Goal: Complete application form: Complete application form

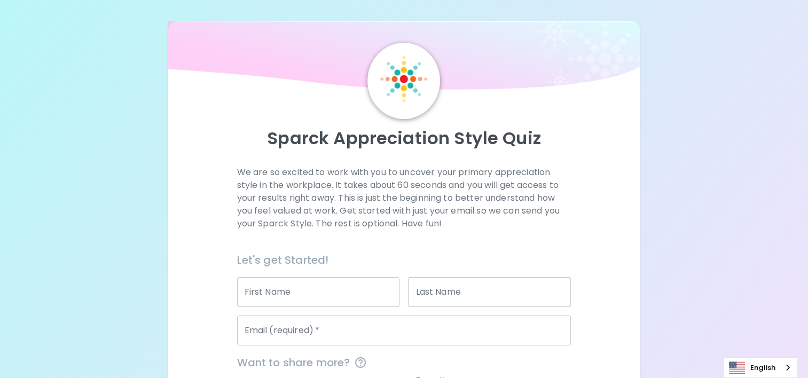
click at [292, 289] on input "First Name" at bounding box center [318, 292] width 163 height 30
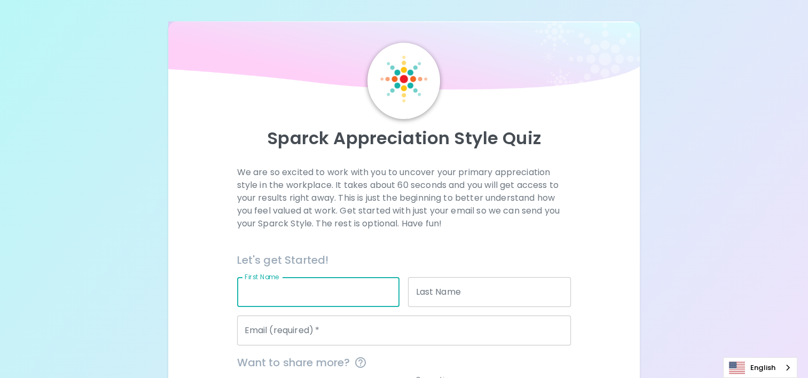
type input "X"
type input "Chiewchan"
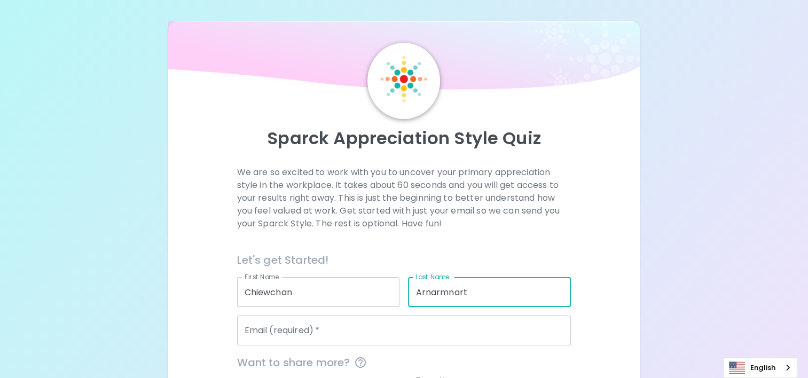
type input "Arnarmnart"
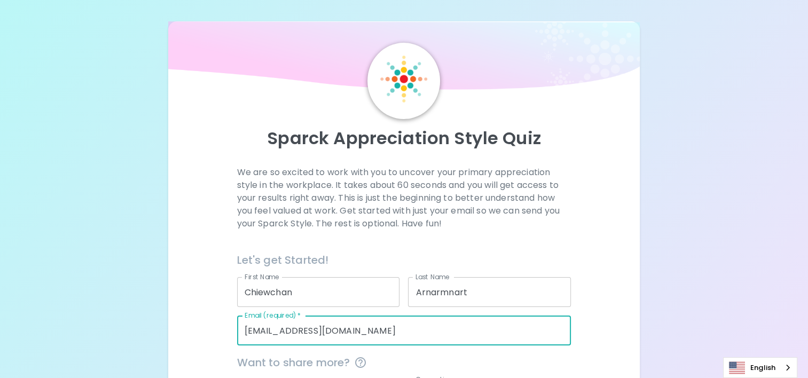
type input "[EMAIL_ADDRESS][DOMAIN_NAME]"
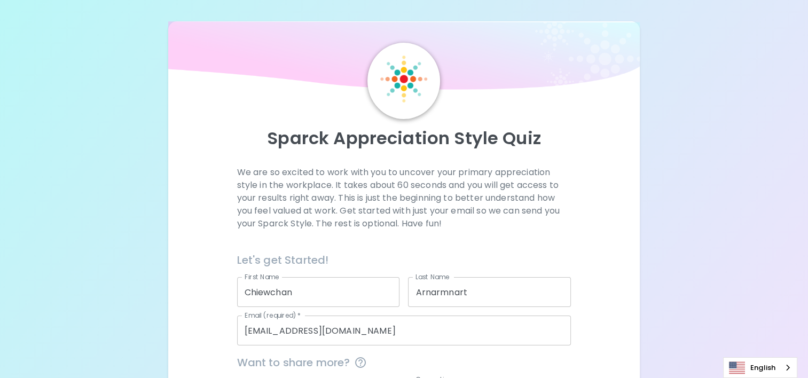
click at [617, 339] on div "We are so excited to work with you to uncover your primary appreciation style i…" at bounding box center [404, 326] width 446 height 321
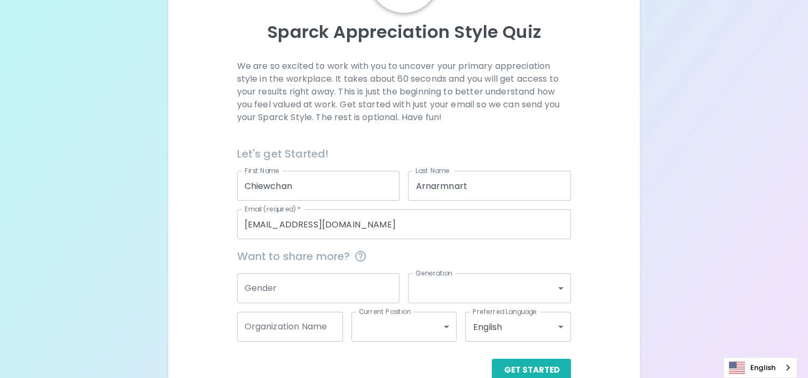
scroll to position [107, 0]
click at [357, 286] on input "Gender" at bounding box center [318, 288] width 163 height 30
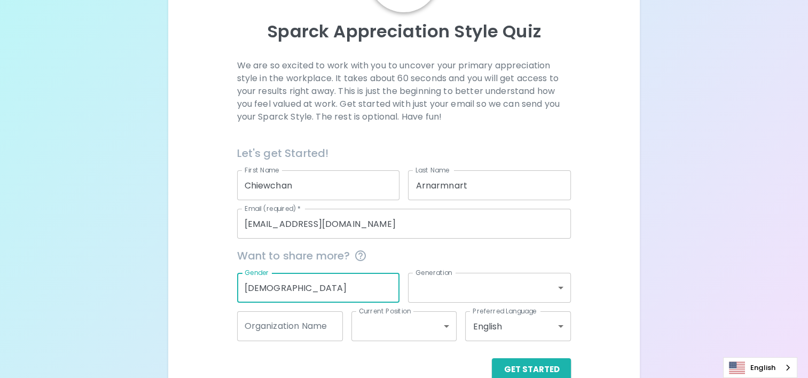
type input "[DEMOGRAPHIC_DATA]"
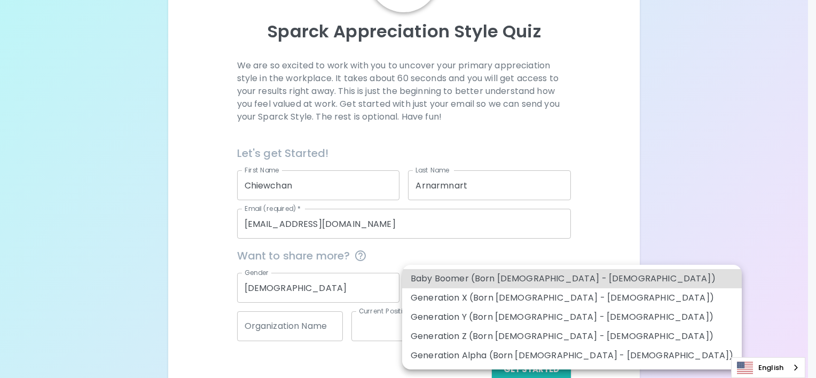
click at [483, 293] on body "Sparck Appreciation Style Quiz We are so excited to work with you to uncover yo…" at bounding box center [408, 147] width 816 height 509
click at [483, 300] on li "Generation X (Born [DEMOGRAPHIC_DATA] - [DEMOGRAPHIC_DATA])" at bounding box center [572, 297] width 340 height 19
type input "generation_x"
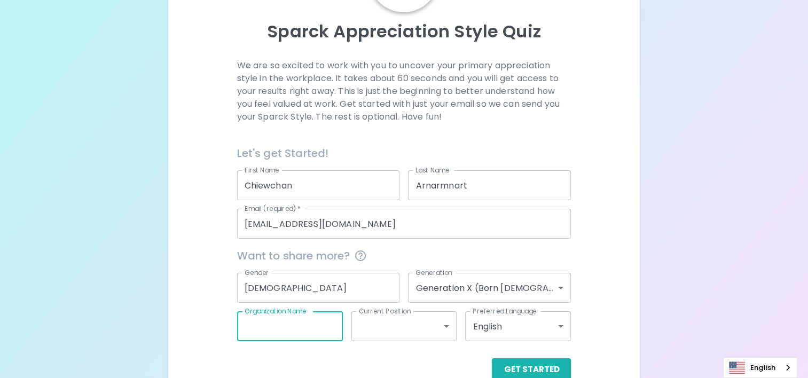
click at [309, 331] on input "Organization Name" at bounding box center [290, 326] width 106 height 30
type input "F"
type input "DSAPE"
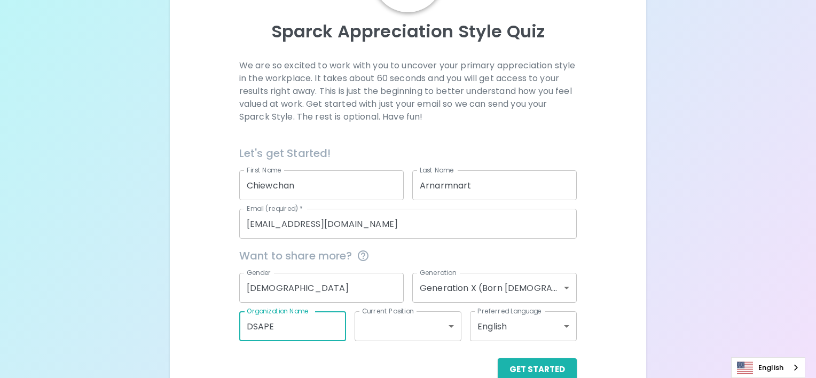
click at [418, 334] on body "Sparck Appreciation Style Quiz We are so excited to work with you to uncover yo…" at bounding box center [408, 147] width 816 height 509
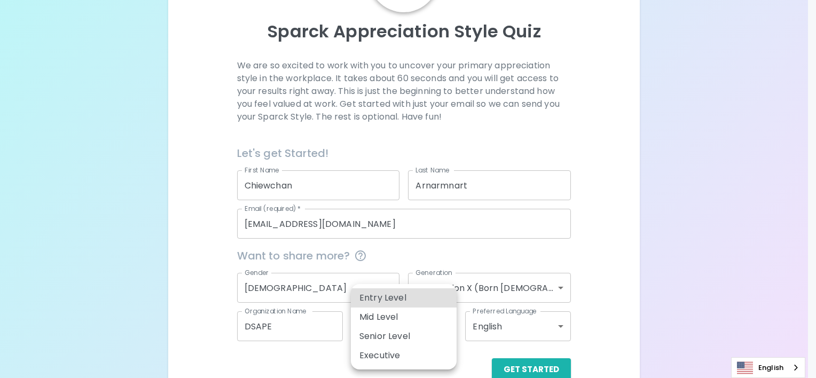
click at [418, 334] on li "Senior Level" at bounding box center [404, 336] width 106 height 19
type input "senior_level"
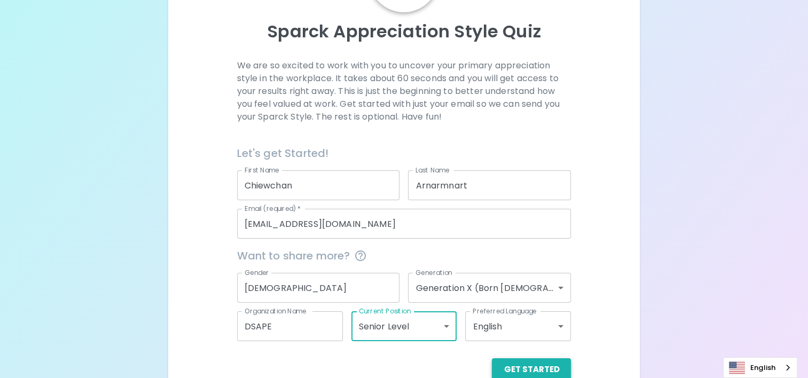
click at [523, 369] on button "Get Started" at bounding box center [531, 369] width 79 height 22
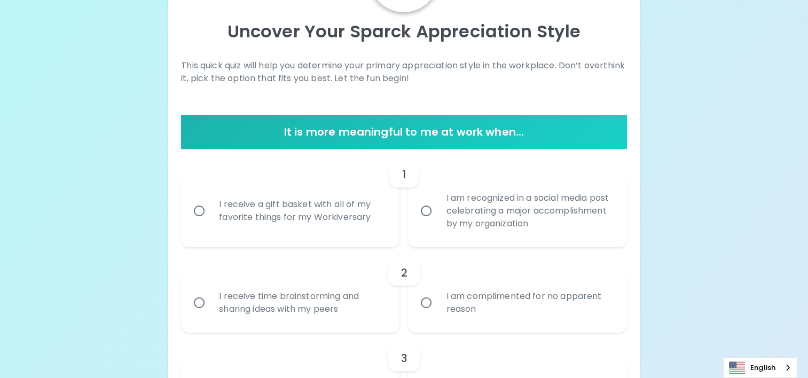
click at [426, 215] on input "I am recognized in a social media post celebrating a major accomplishment by my…" at bounding box center [426, 211] width 22 height 22
radio input "true"
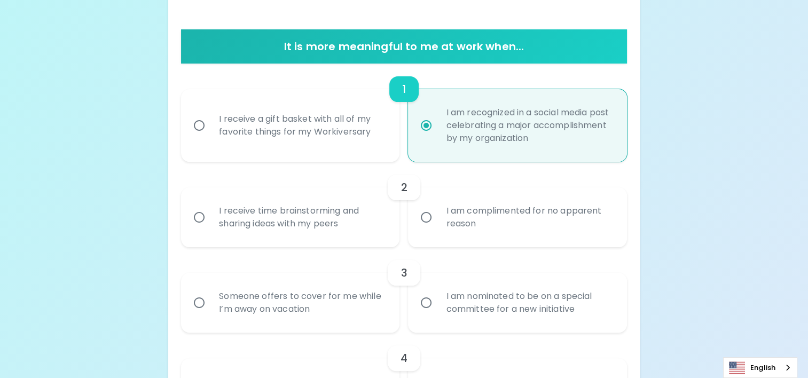
scroll to position [246, 0]
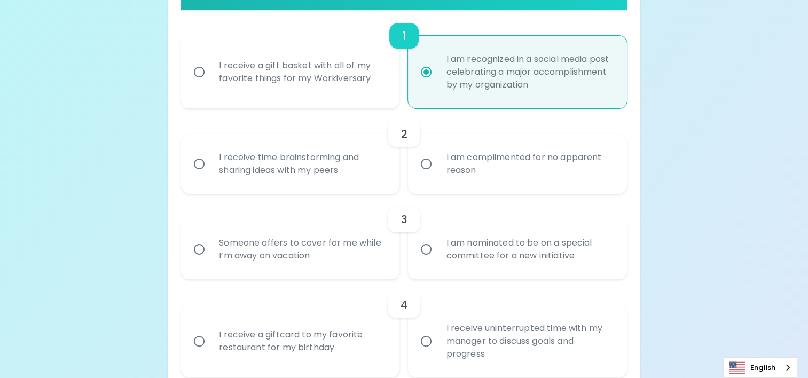
click at [202, 164] on input "I receive time brainstorming and sharing ideas with my peers" at bounding box center [199, 164] width 22 height 22
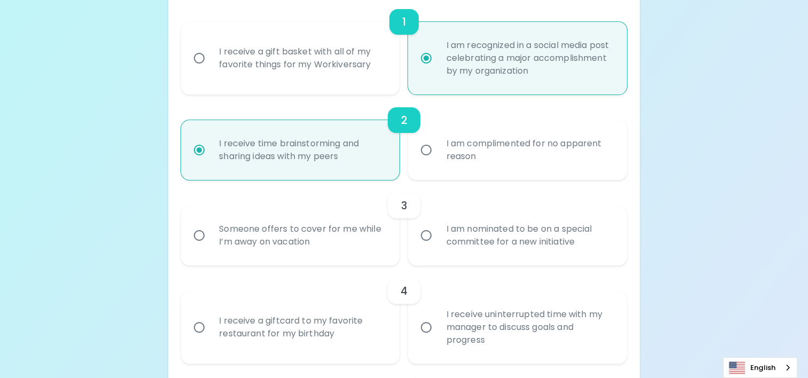
scroll to position [331, 0]
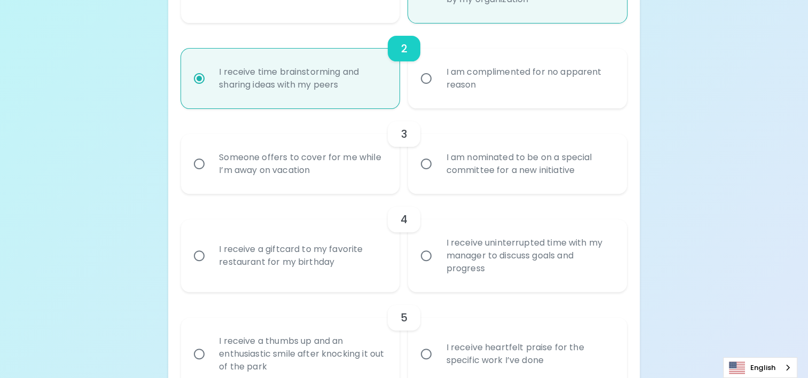
radio input "true"
click at [426, 170] on input "I am nominated to be on a special committee for a new initiative" at bounding box center [426, 164] width 22 height 22
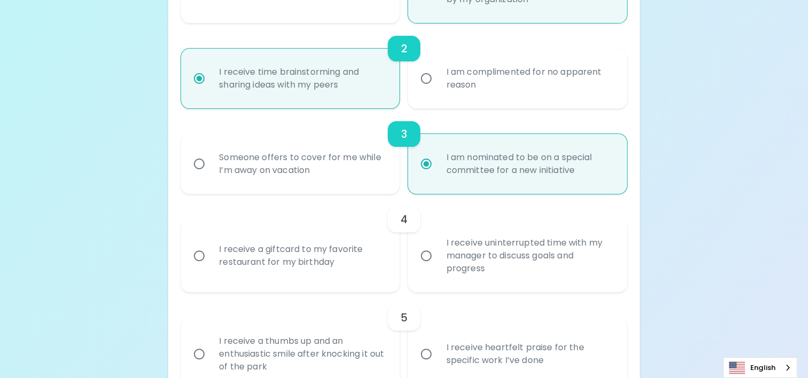
radio input "false"
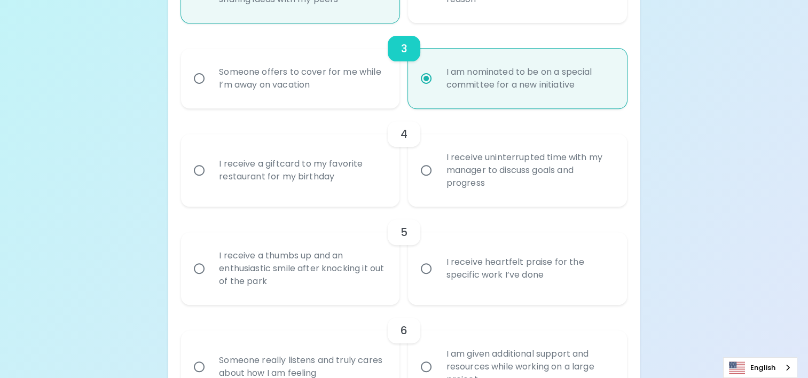
radio input "true"
click at [426, 170] on input "I receive uninterrupted time with my manager to discuss goals and progress" at bounding box center [426, 170] width 22 height 22
radio input "false"
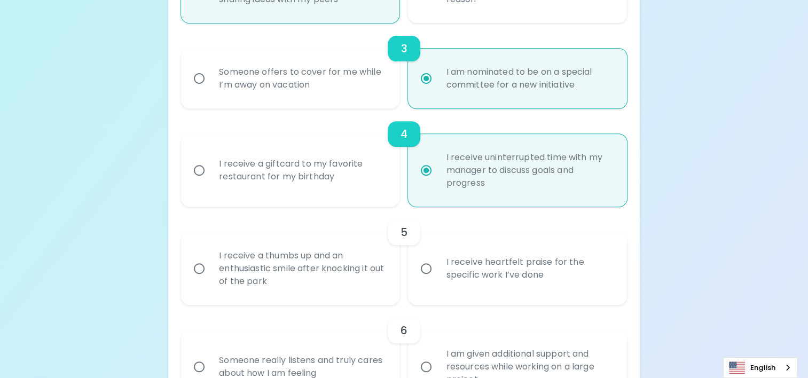
scroll to position [502, 0]
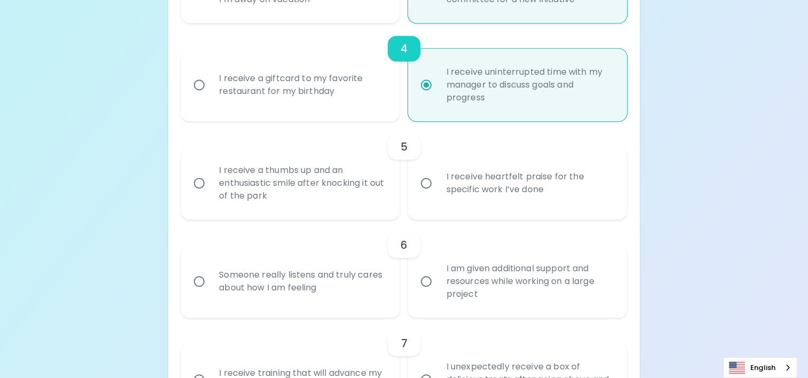
radio input "true"
click at [450, 178] on div "I receive heartfelt praise for the specific work I’ve done" at bounding box center [528, 183] width 183 height 51
click at [437, 178] on input "I receive heartfelt praise for the specific work I’ve done" at bounding box center [426, 183] width 22 height 22
radio input "false"
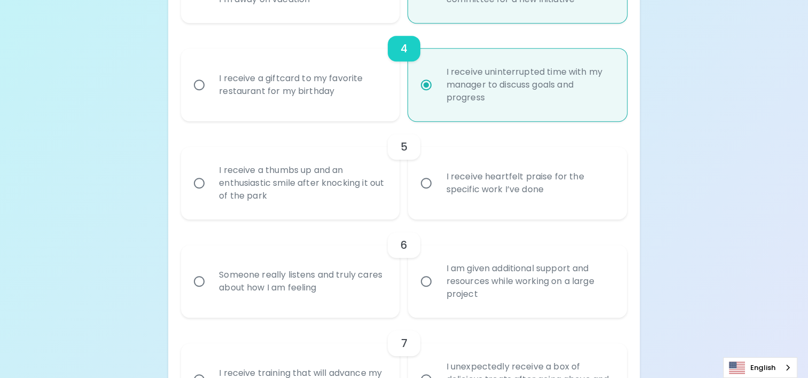
radio input "false"
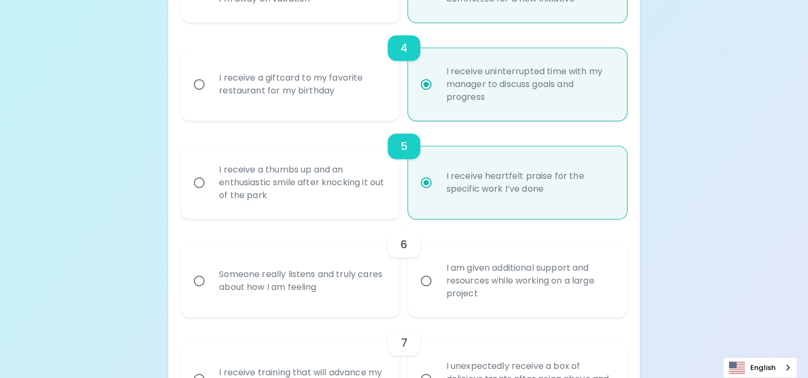
scroll to position [587, 0]
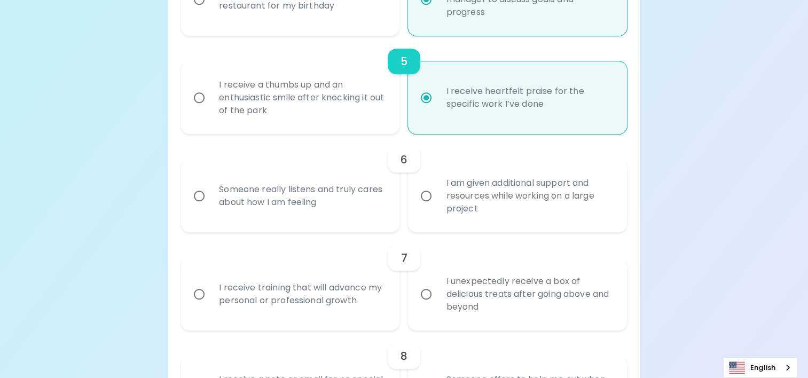
radio input "true"
click at [447, 196] on div "I am given additional support and resources while working on a large project" at bounding box center [528, 196] width 183 height 64
click at [437, 196] on input "I am given additional support and resources while working on a large project" at bounding box center [426, 196] width 22 height 22
radio input "false"
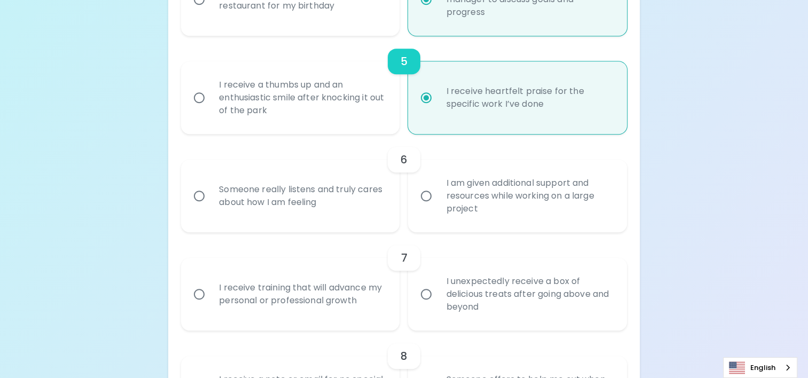
radio input "false"
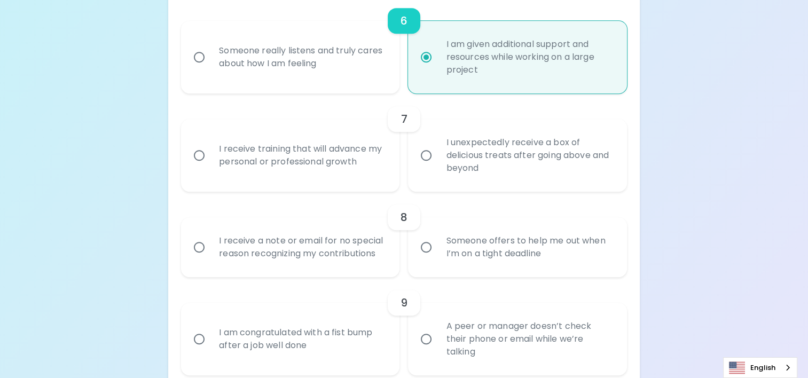
scroll to position [619, 0]
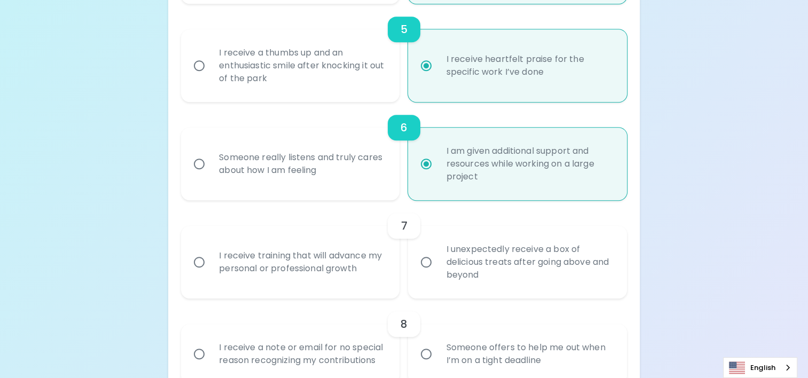
radio input "true"
click at [310, 79] on div "I receive a thumbs up and an enthusiastic smile after knocking it out of the pa…" at bounding box center [301, 66] width 183 height 64
click at [210, 77] on input "I receive a thumbs up and an enthusiastic smile after knocking it out of the pa…" at bounding box center [199, 65] width 22 height 22
radio input "false"
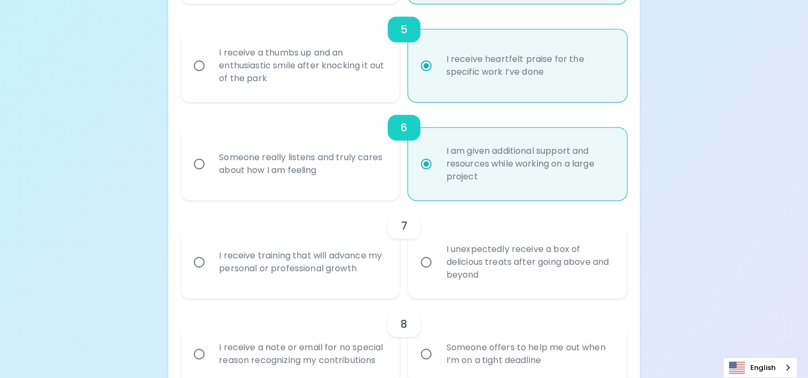
radio input "false"
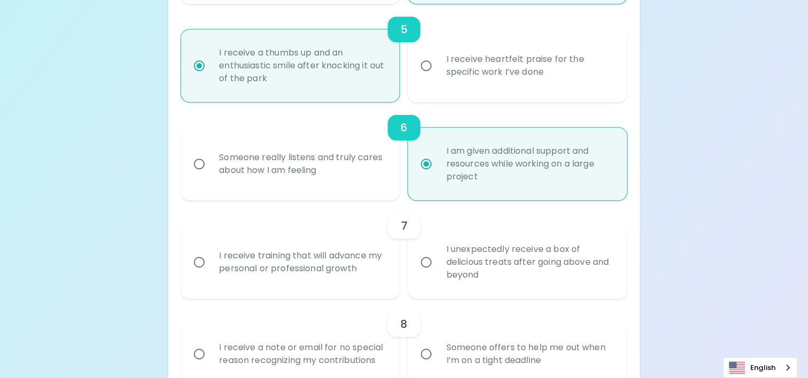
scroll to position [673, 0]
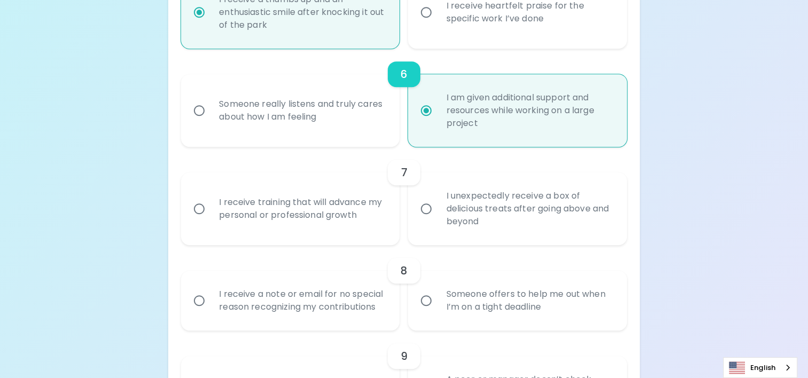
radio input "true"
click at [282, 218] on div "I receive training that will advance my personal or professional growth" at bounding box center [301, 208] width 183 height 51
click at [210, 218] on input "I receive training that will advance my personal or professional growth" at bounding box center [199, 209] width 22 height 22
radio input "false"
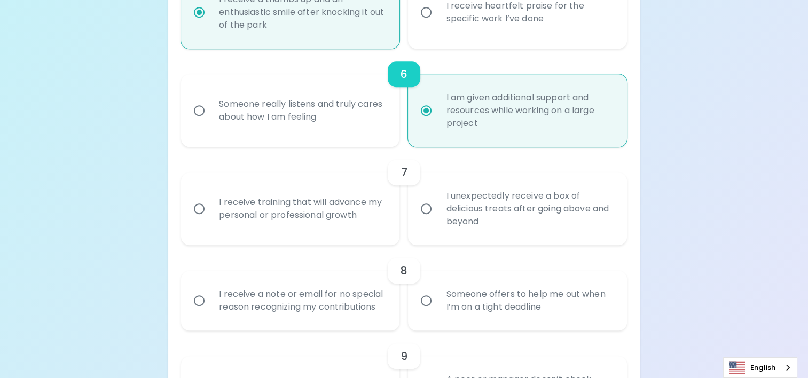
radio input "false"
radio input "true"
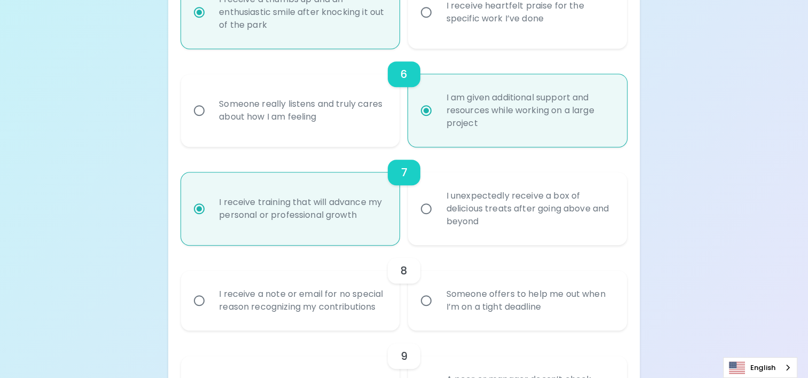
scroll to position [758, 0]
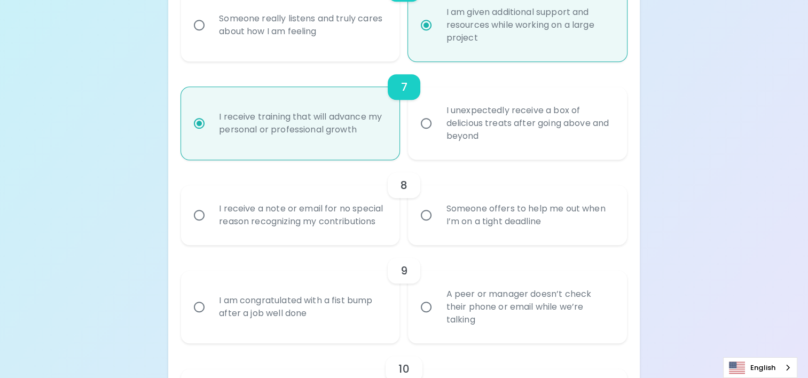
radio input "true"
click at [290, 226] on div "I receive a note or email for no special reason recognizing my contributions" at bounding box center [301, 215] width 183 height 51
click at [210, 226] on input "I receive a note or email for no special reason recognizing my contributions" at bounding box center [199, 215] width 22 height 22
radio input "false"
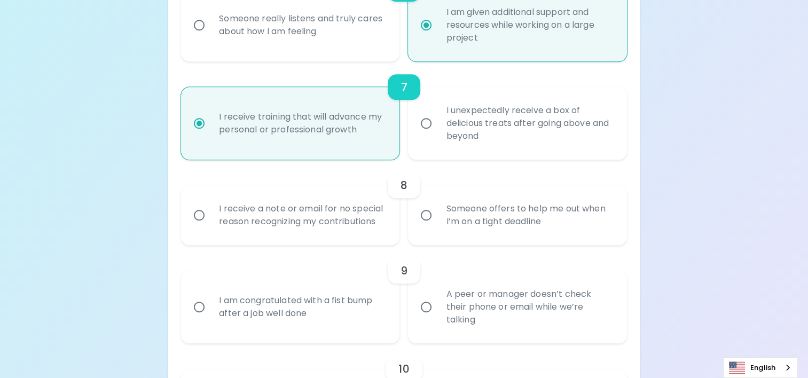
radio input "false"
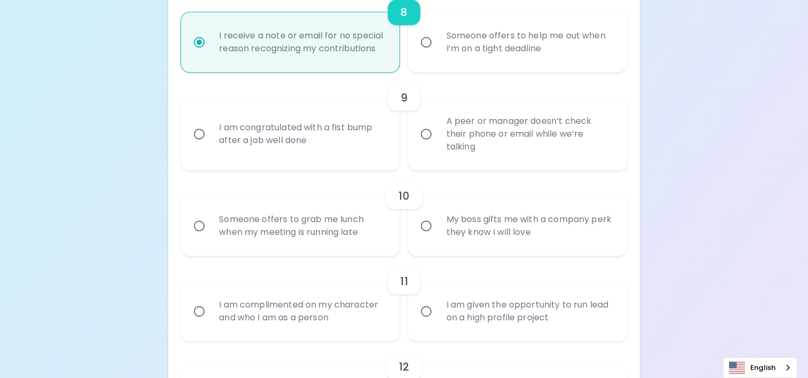
scroll to position [950, 0]
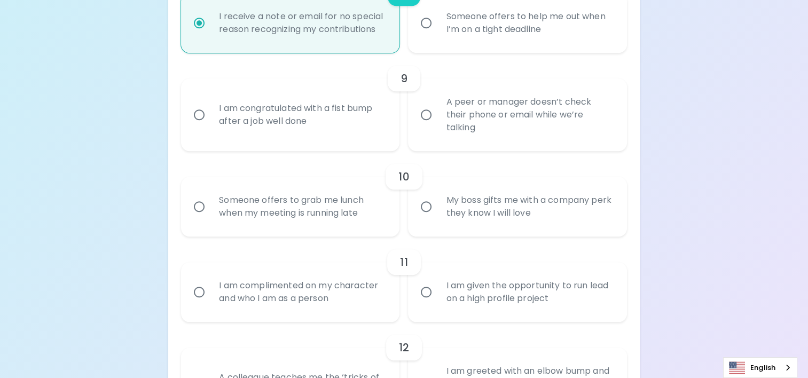
radio input "true"
click at [322, 120] on div "I am congratulated with a fist bump after a job well done" at bounding box center [301, 114] width 183 height 51
click at [210, 120] on input "I am congratulated with a fist bump after a job well done" at bounding box center [199, 115] width 22 height 22
radio input "false"
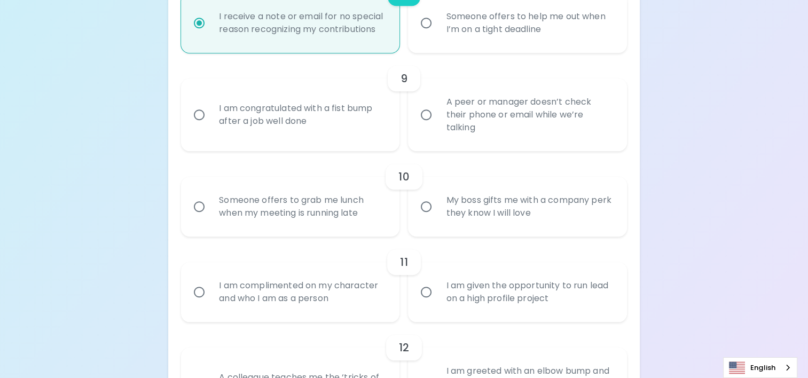
radio input "false"
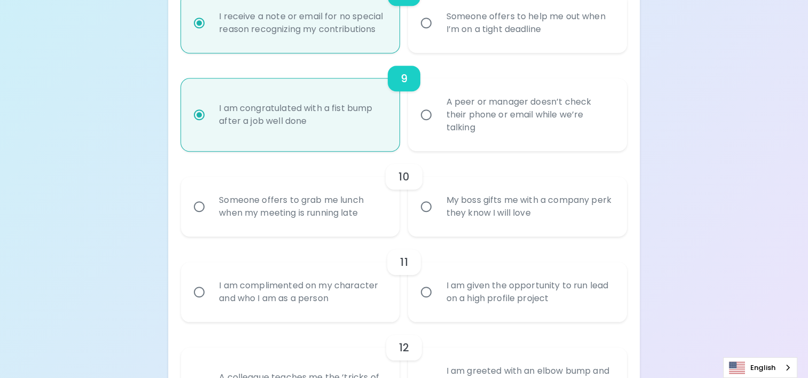
scroll to position [1036, 0]
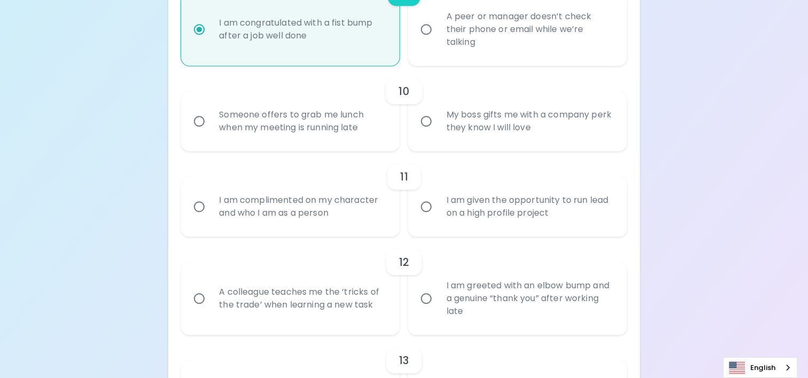
radio input "true"
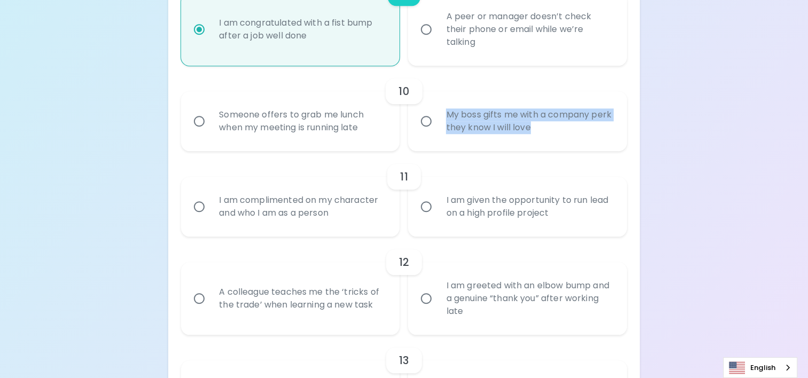
drag, startPoint x: 559, startPoint y: 127, endPoint x: 447, endPoint y: 114, distance: 112.3
click at [447, 114] on div "My boss gifts me with a company perk they know I will love" at bounding box center [528, 121] width 183 height 51
copy div "My boss gifts me with a company perk they know I will love"
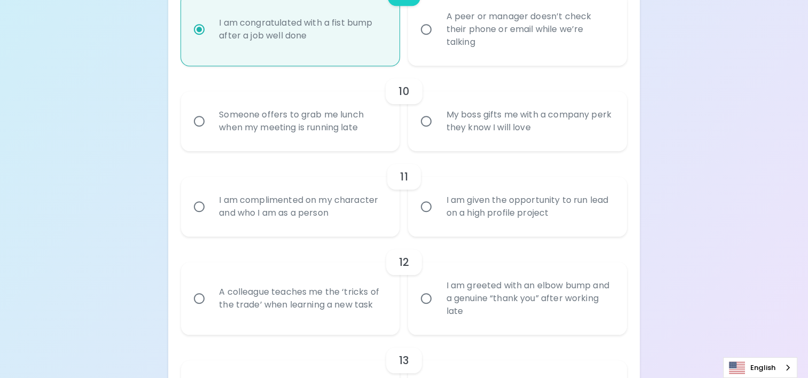
click at [333, 124] on div "Someone offers to grab me lunch when my meeting is running late" at bounding box center [301, 121] width 183 height 51
click at [210, 124] on input "Someone offers to grab me lunch when my meeting is running late" at bounding box center [199, 121] width 22 height 22
radio input "false"
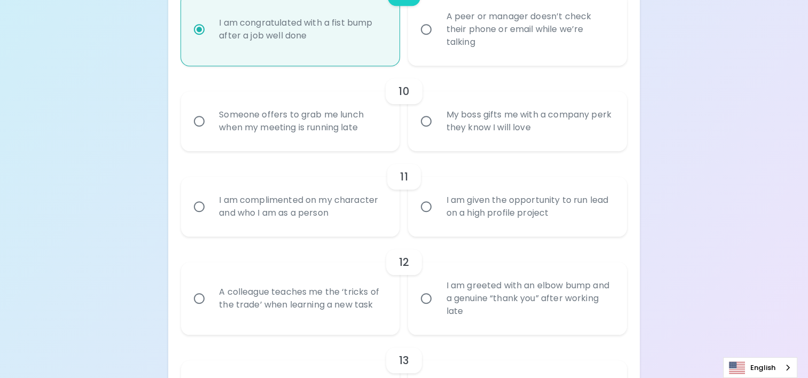
radio input "false"
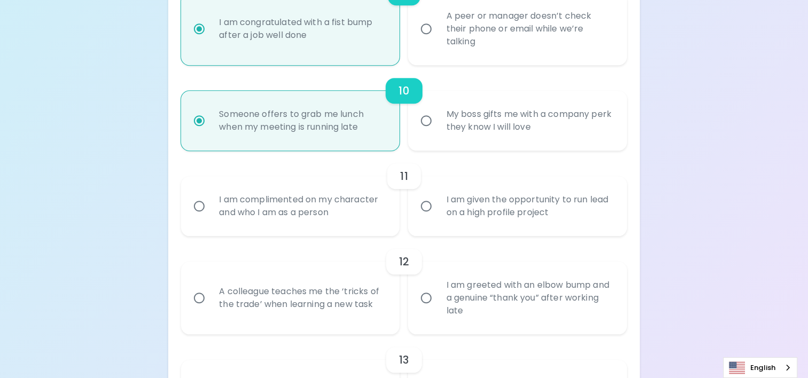
scroll to position [1121, 0]
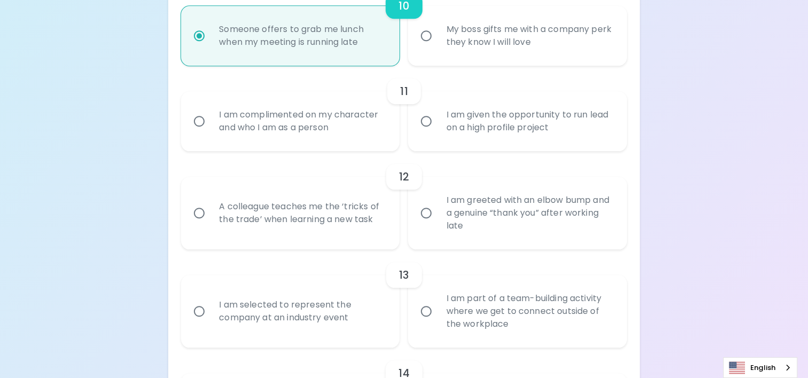
radio input "true"
click at [331, 138] on div "I am complimented on my character and who I am as a person" at bounding box center [301, 121] width 183 height 51
click at [210, 132] on input "I am complimented on my character and who I am as a person" at bounding box center [199, 121] width 22 height 22
radio input "false"
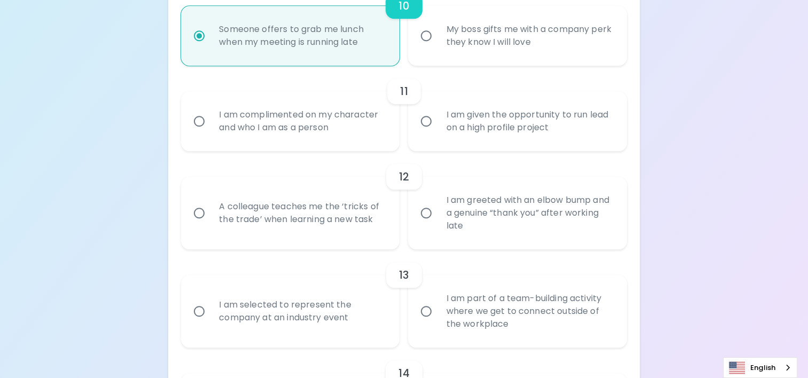
radio input "false"
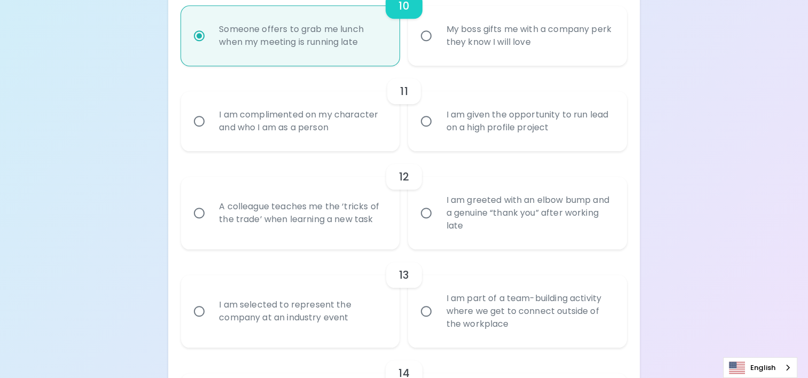
radio input "false"
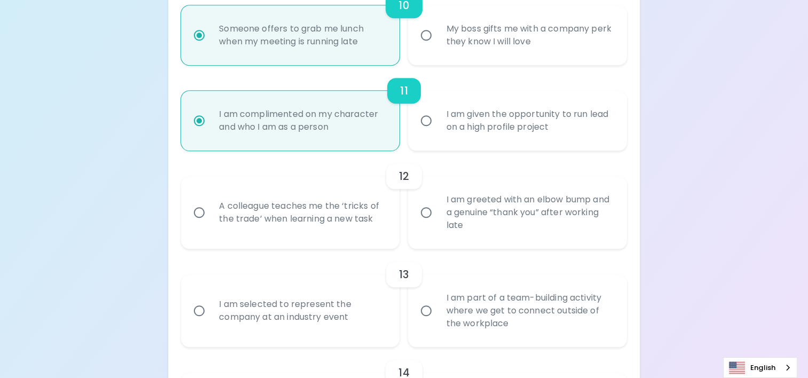
scroll to position [1207, 0]
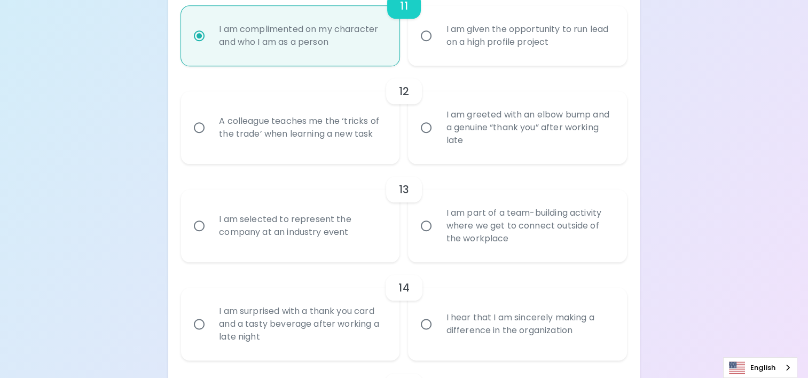
radio input "true"
click at [534, 143] on div "I am greeted with an elbow bump and a genuine “thank you” after working late" at bounding box center [528, 128] width 183 height 64
click at [437, 139] on input "I am greeted with an elbow bump and a genuine “thank you” after working late" at bounding box center [426, 127] width 22 height 22
radio input "false"
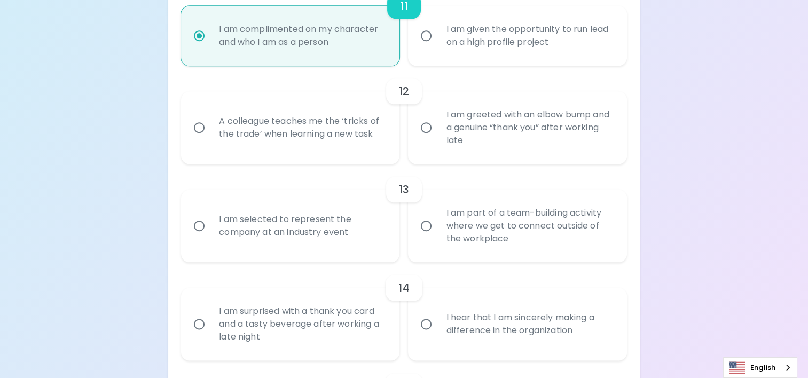
radio input "false"
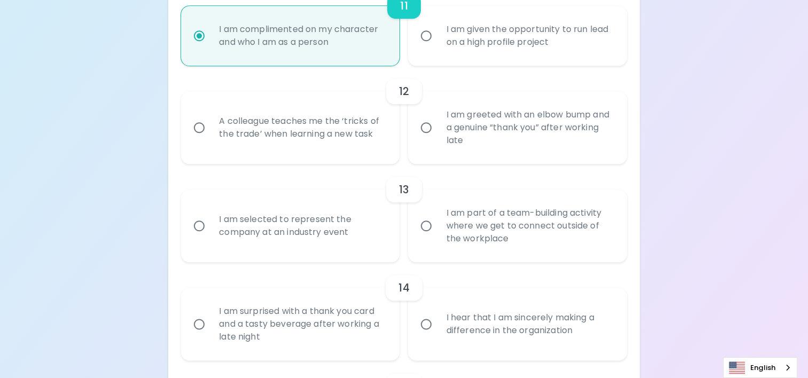
radio input "false"
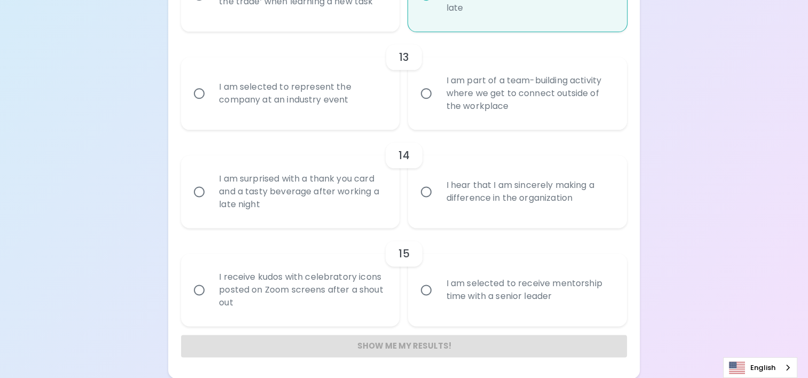
scroll to position [1339, 0]
radio input "true"
click at [353, 109] on div "I am selected to represent the company at an industry event" at bounding box center [301, 93] width 183 height 51
click at [210, 105] on input "I am selected to represent the company at an industry event" at bounding box center [199, 93] width 22 height 22
radio input "false"
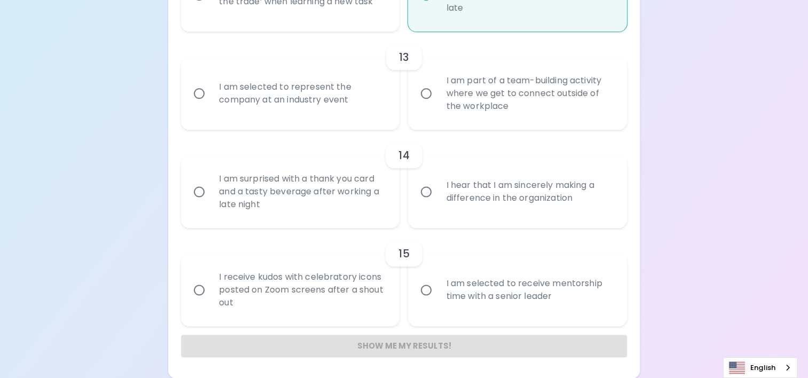
radio input "false"
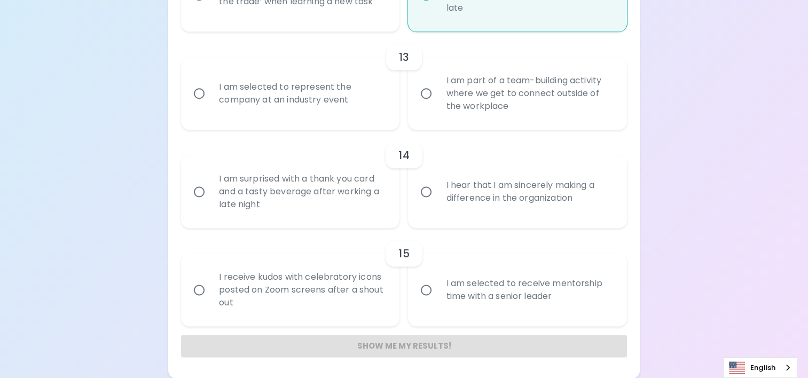
radio input "false"
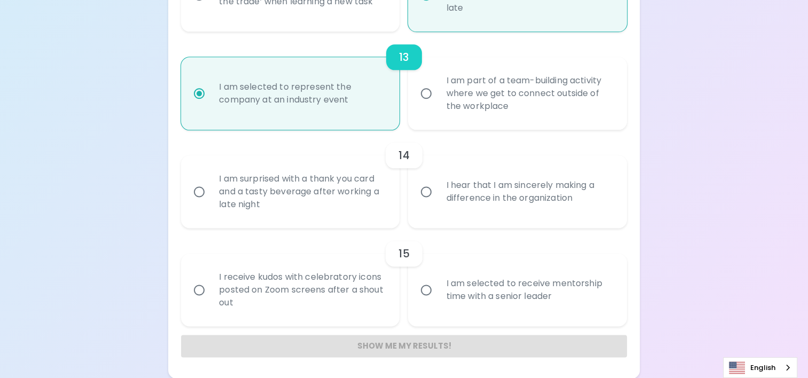
radio input "true"
click at [452, 205] on div "I hear that I am sincerely making a difference in the organization" at bounding box center [528, 191] width 183 height 51
click at [437, 203] on input "I hear that I am sincerely making a difference in the organization" at bounding box center [426, 191] width 22 height 22
radio input "false"
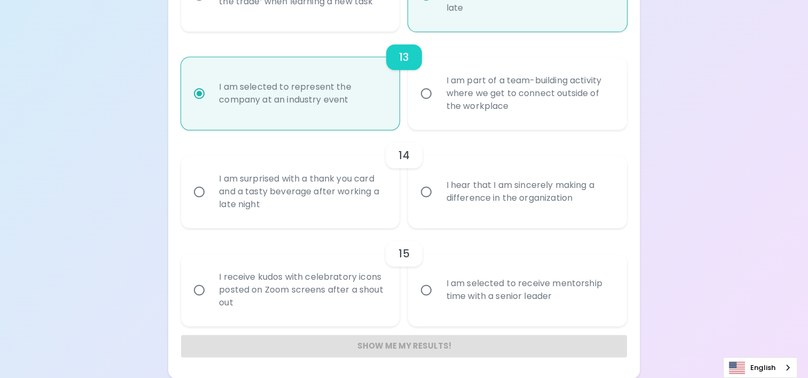
radio input "false"
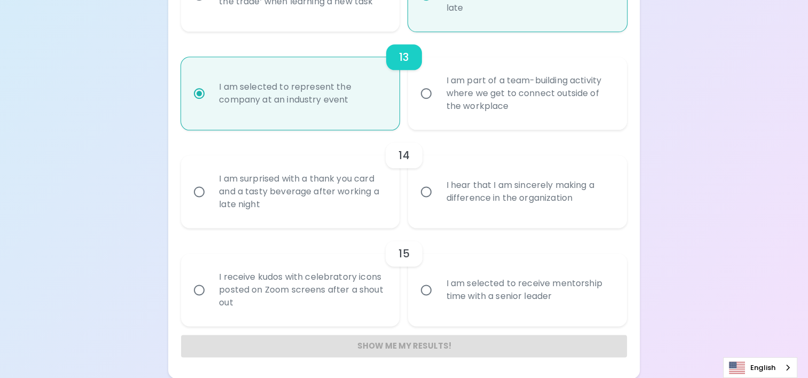
radio input "false"
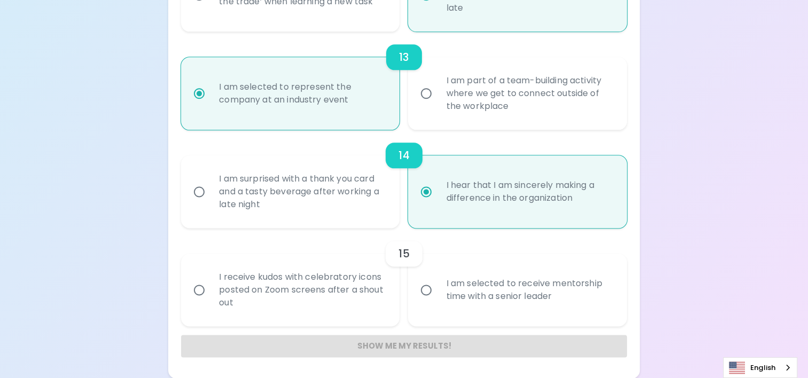
radio input "true"
click at [424, 290] on input "I am selected to receive mentorship time with a senior leader" at bounding box center [426, 290] width 22 height 22
radio input "false"
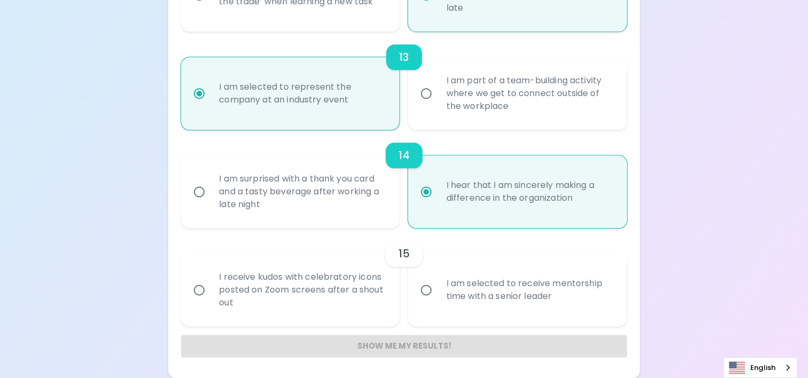
radio input "false"
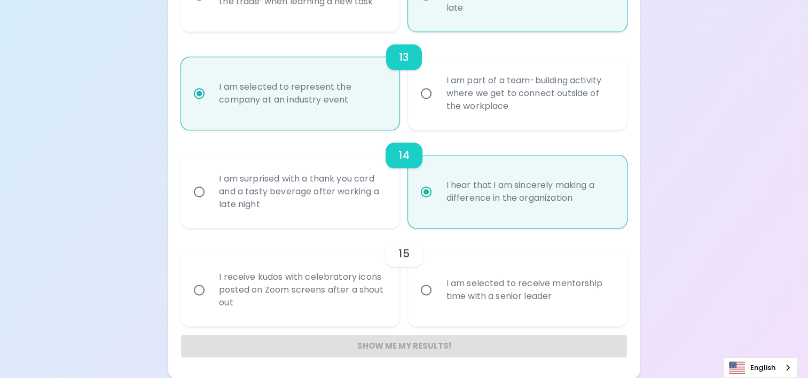
radio input "false"
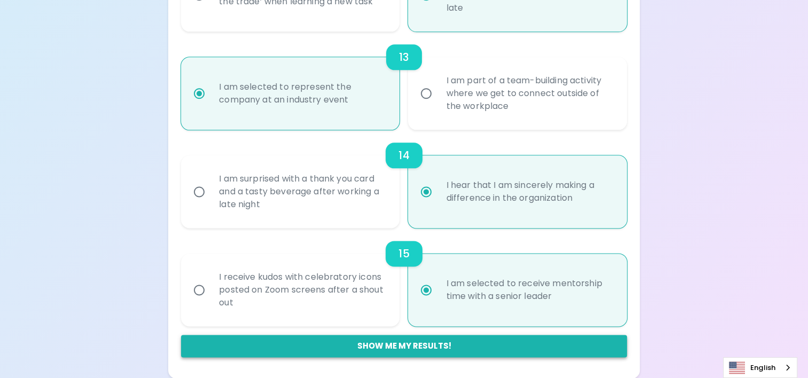
radio input "true"
click at [412, 350] on button "Show me my results!" at bounding box center [404, 346] width 446 height 22
radio input "false"
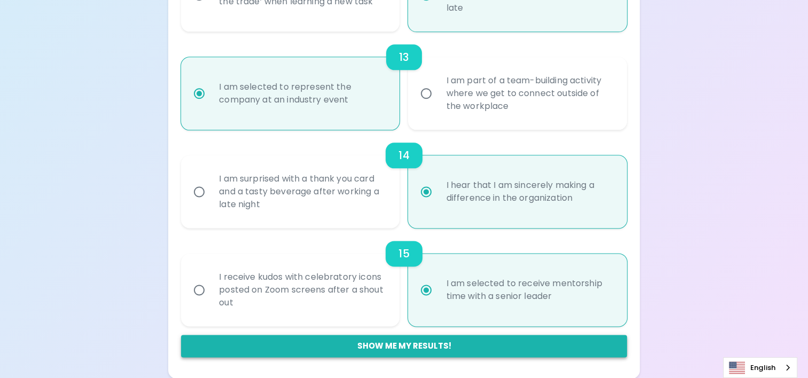
radio input "false"
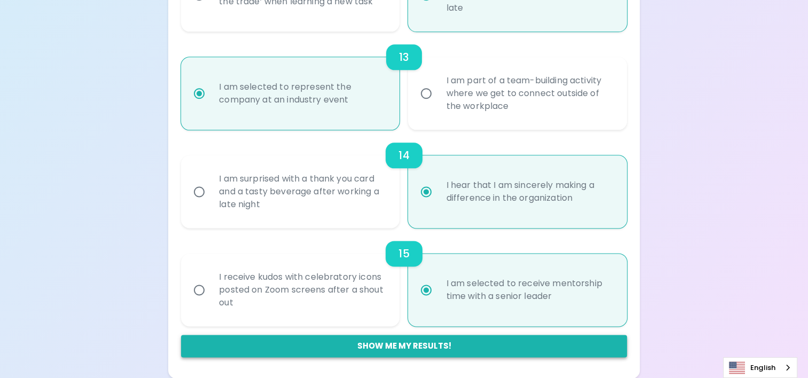
radio input "false"
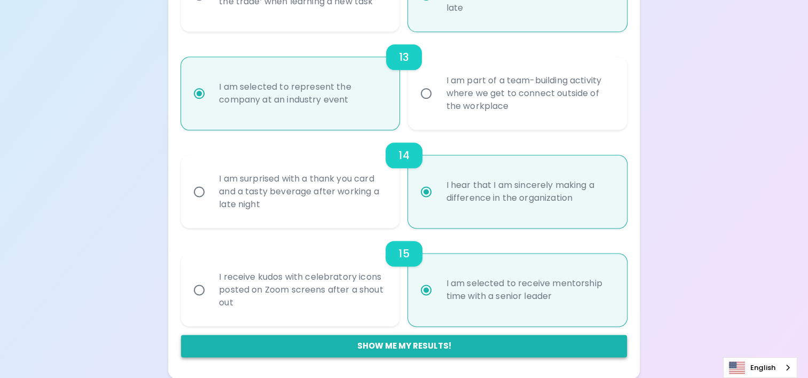
radio input "false"
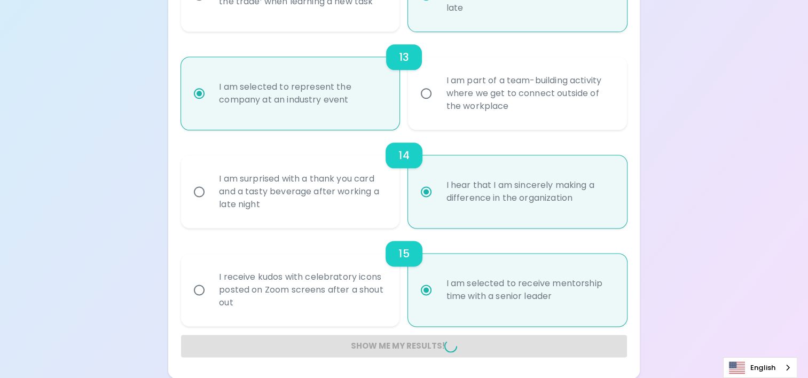
radio input "false"
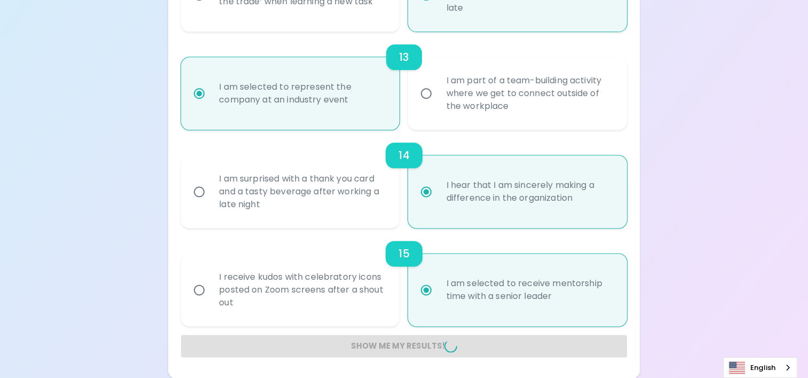
radio input "false"
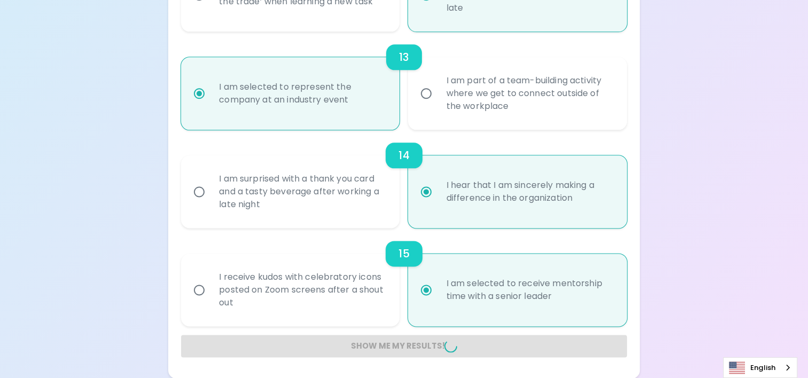
radio input "false"
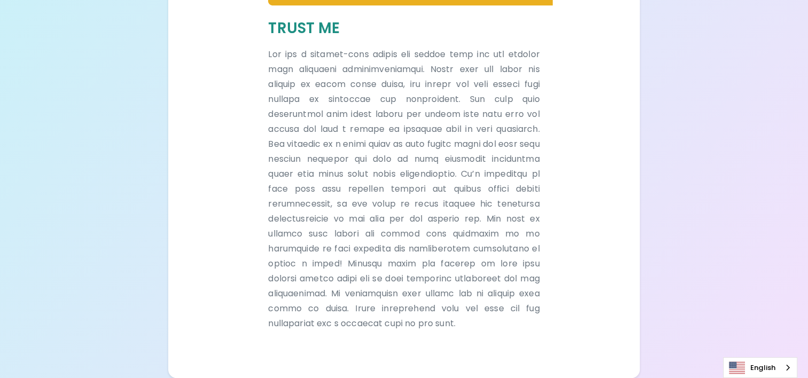
scroll to position [617, 0]
